Goal: Information Seeking & Learning: Understand process/instructions

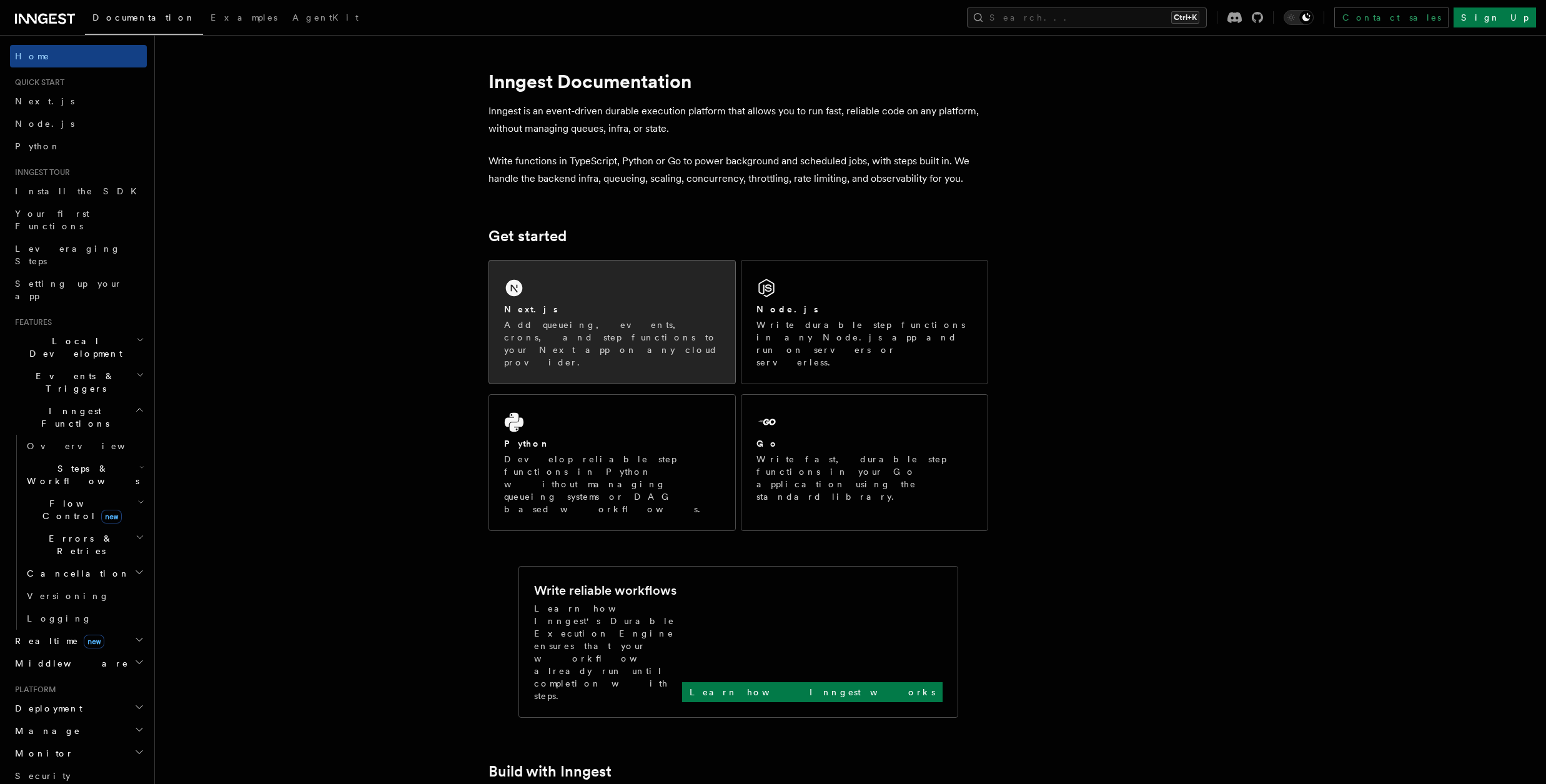
click at [526, 308] on h2 "Next.js" at bounding box center [531, 309] width 54 height 12
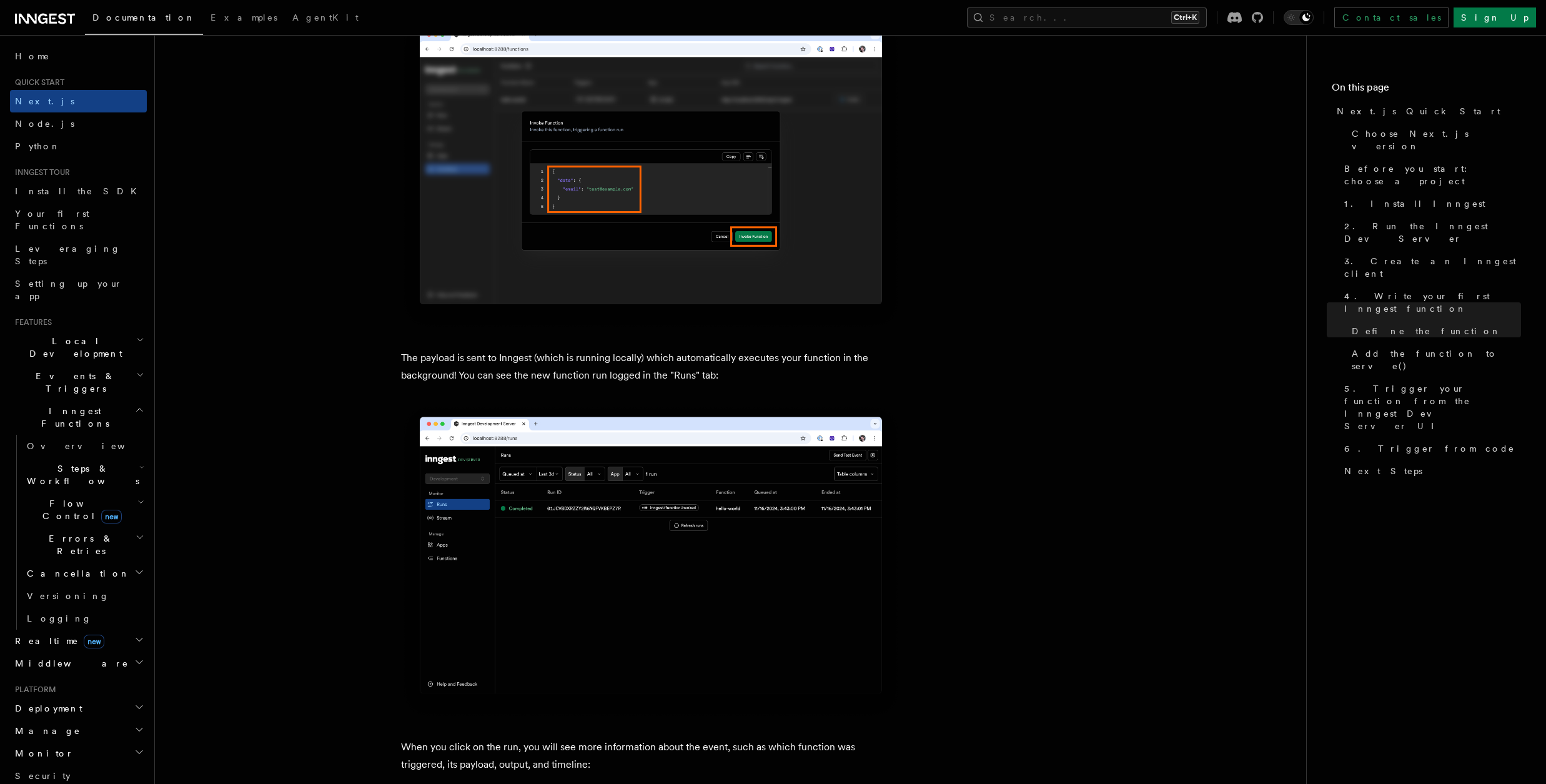
scroll to position [3944, 0]
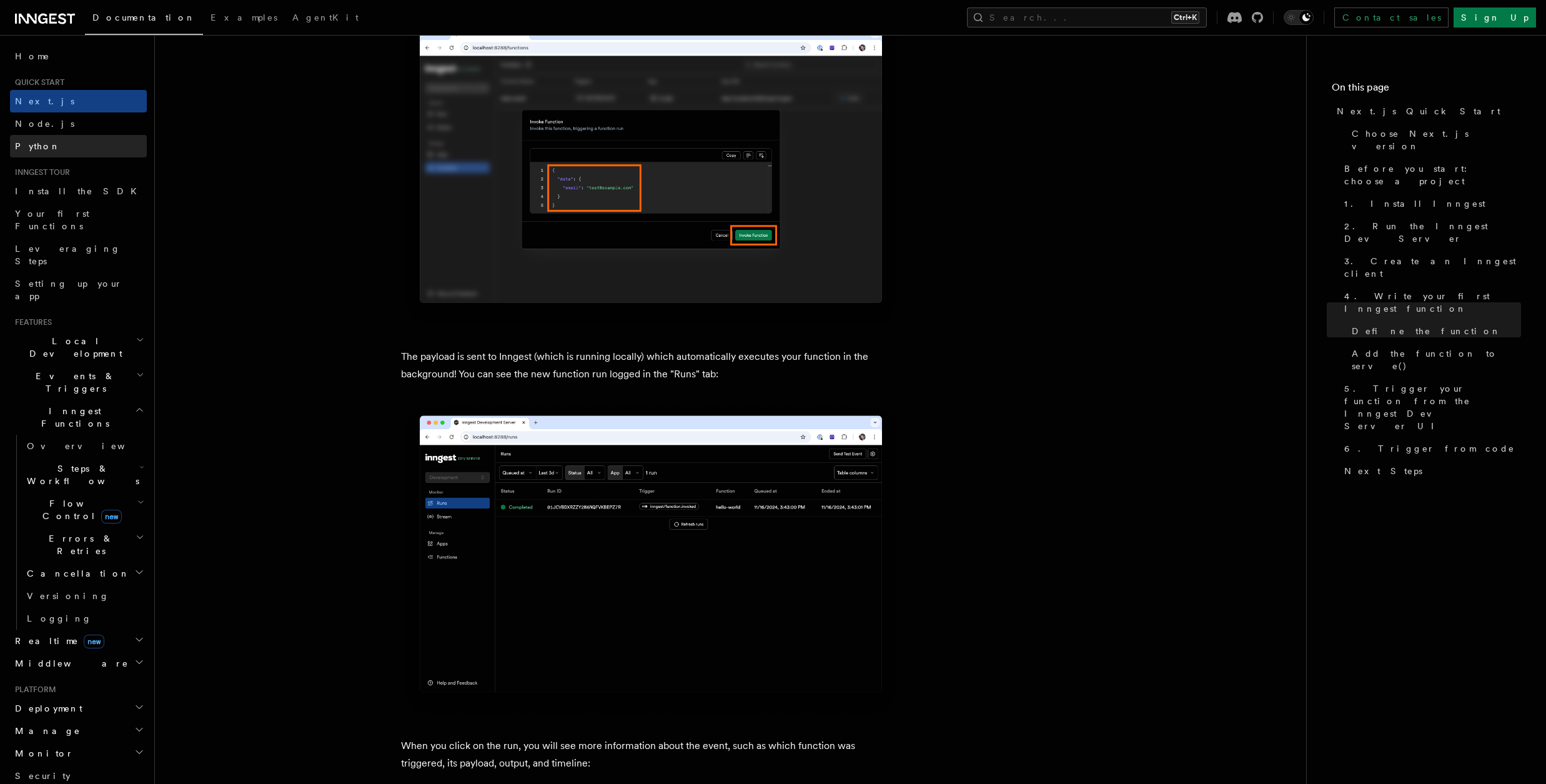
click at [54, 148] on link "Python" at bounding box center [78, 145] width 137 height 22
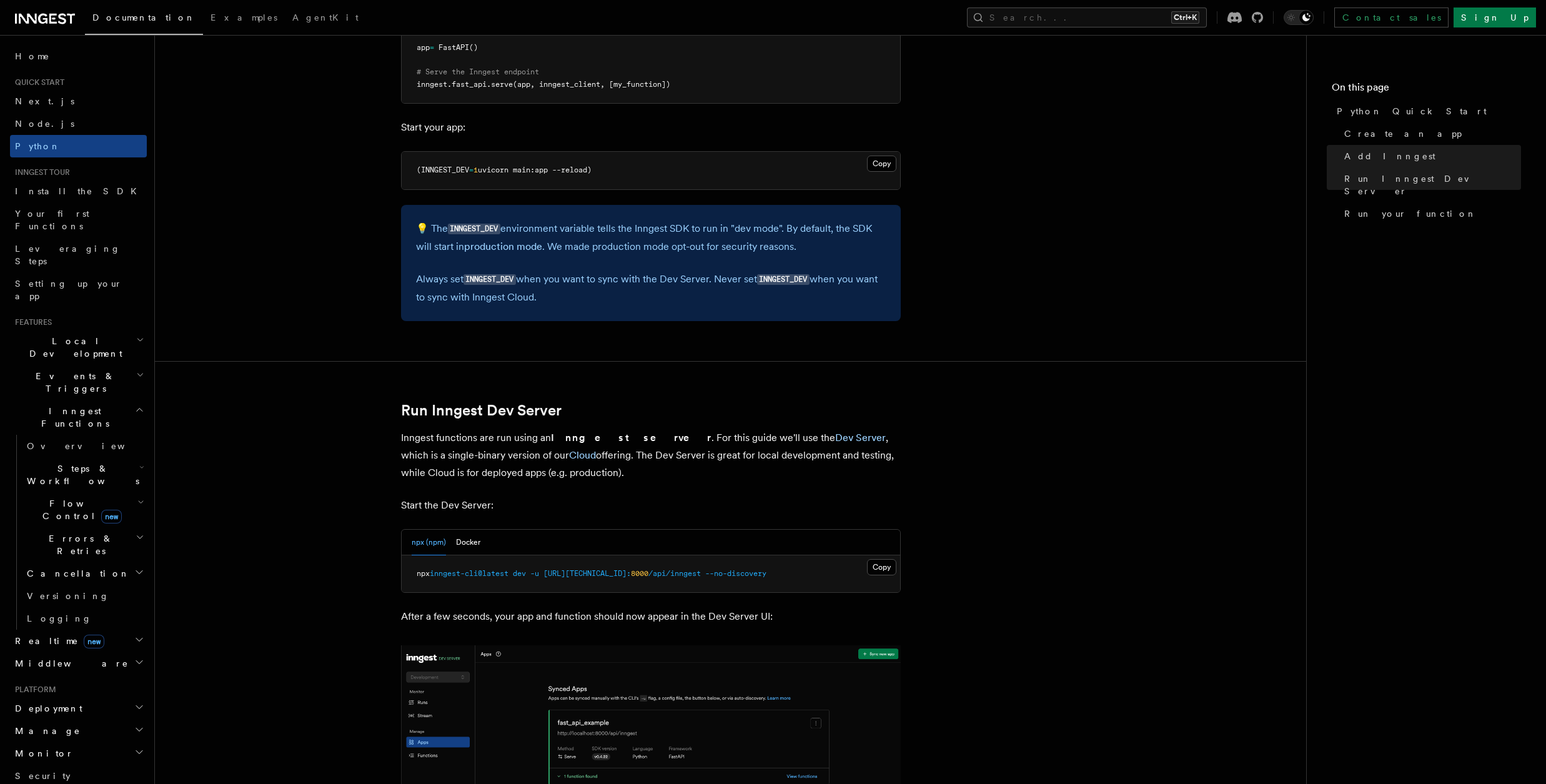
scroll to position [1228, 0]
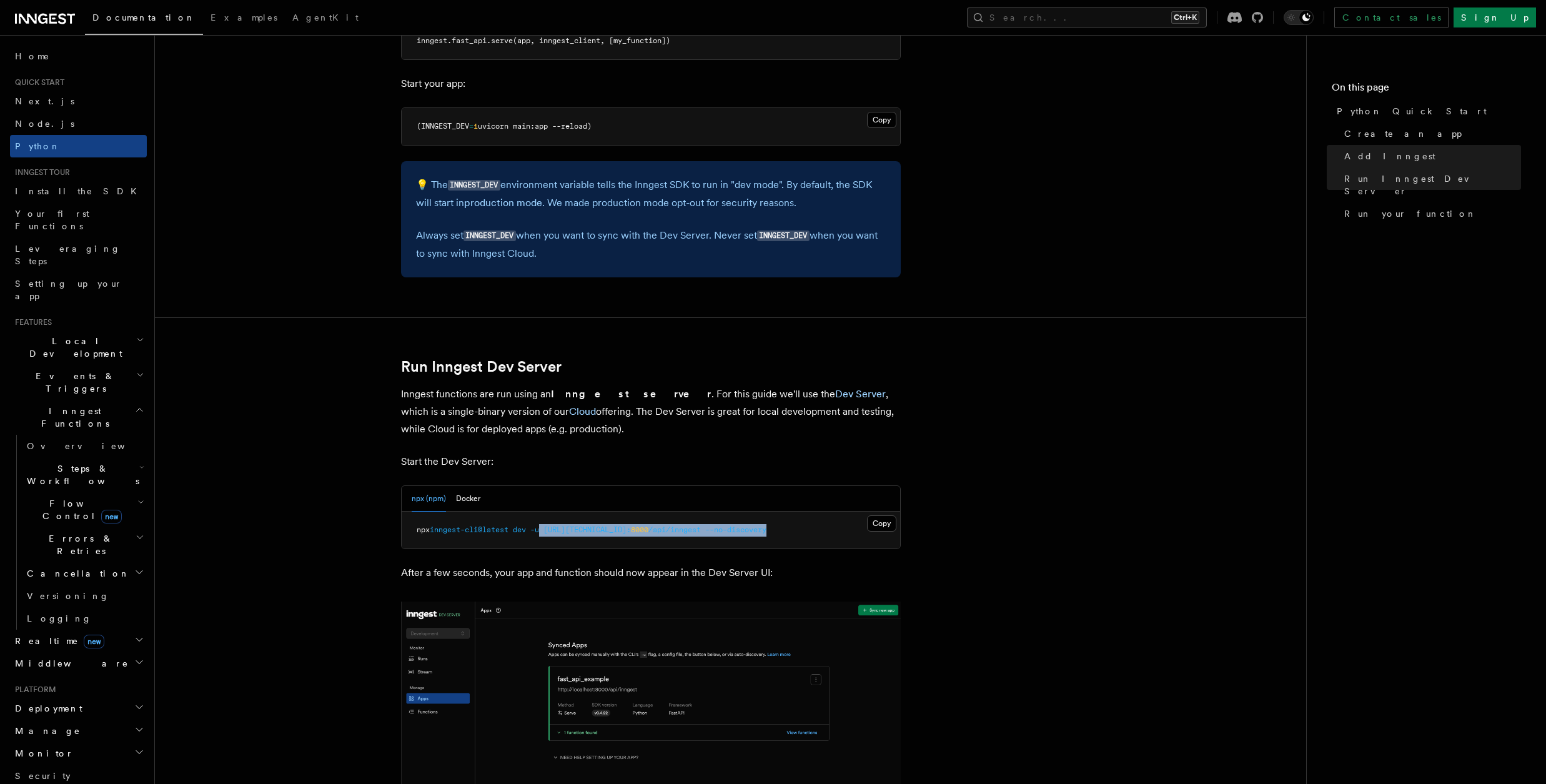
drag, startPoint x: 767, startPoint y: 532, endPoint x: 547, endPoint y: 529, distance: 220.0
click at [547, 529] on pre "npx inngest-cli@latest dev -u http://127.0.0.1: 8000 /api/inngest --no-discovery" at bounding box center [651, 530] width 499 height 37
click at [1018, 519] on article "Quick start Python Quick Start This guide will teach you how to add Inngest to …" at bounding box center [731, 379] width 1111 height 3103
click at [876, 526] on button "Copy Copied" at bounding box center [882, 523] width 29 height 16
